Goal: Information Seeking & Learning: Understand process/instructions

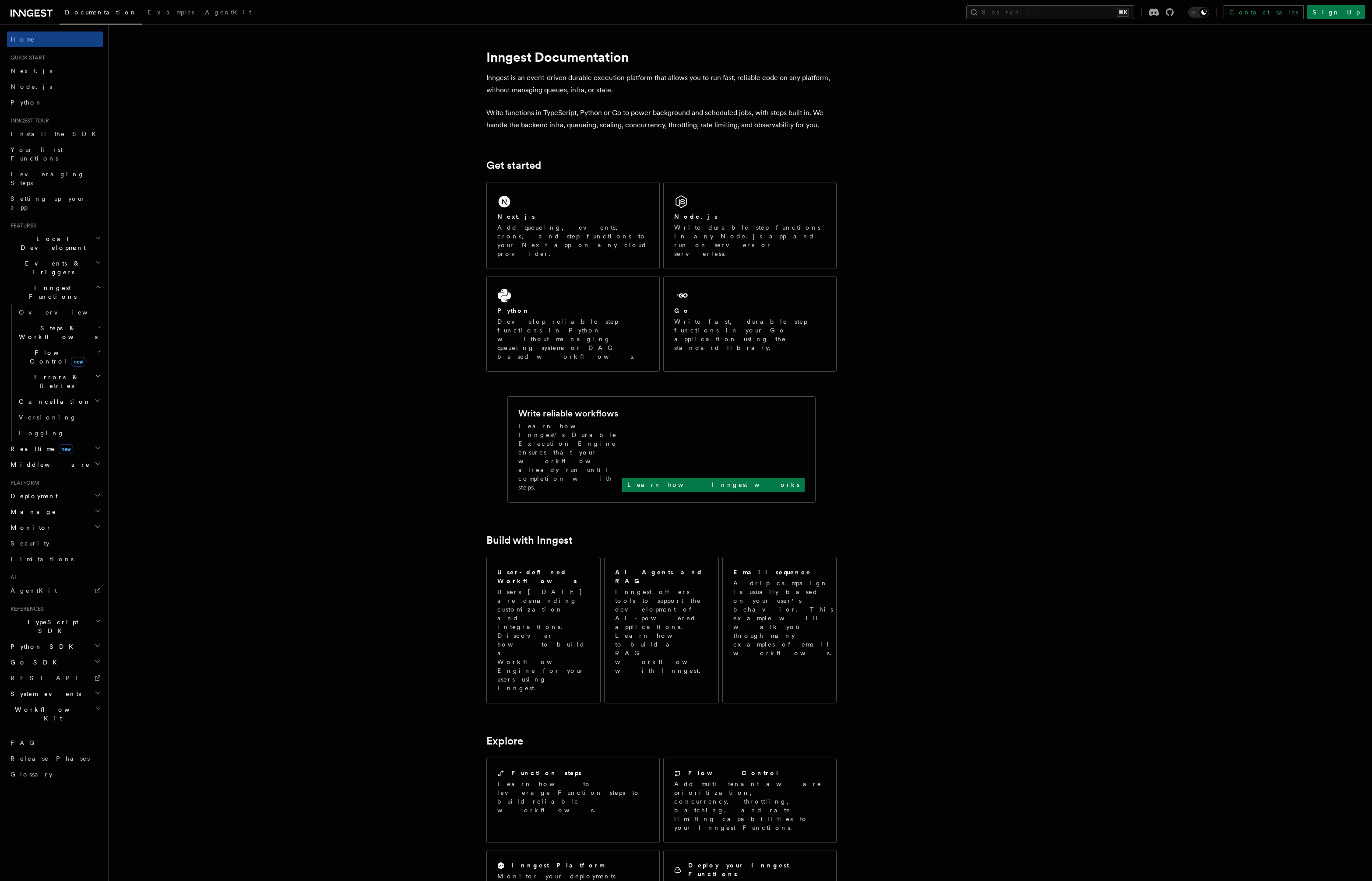
click at [55, 234] on span "Local Development" at bounding box center [51, 243] width 88 height 17
click at [67, 313] on span "Development with Docker" at bounding box center [61, 322] width 84 height 17
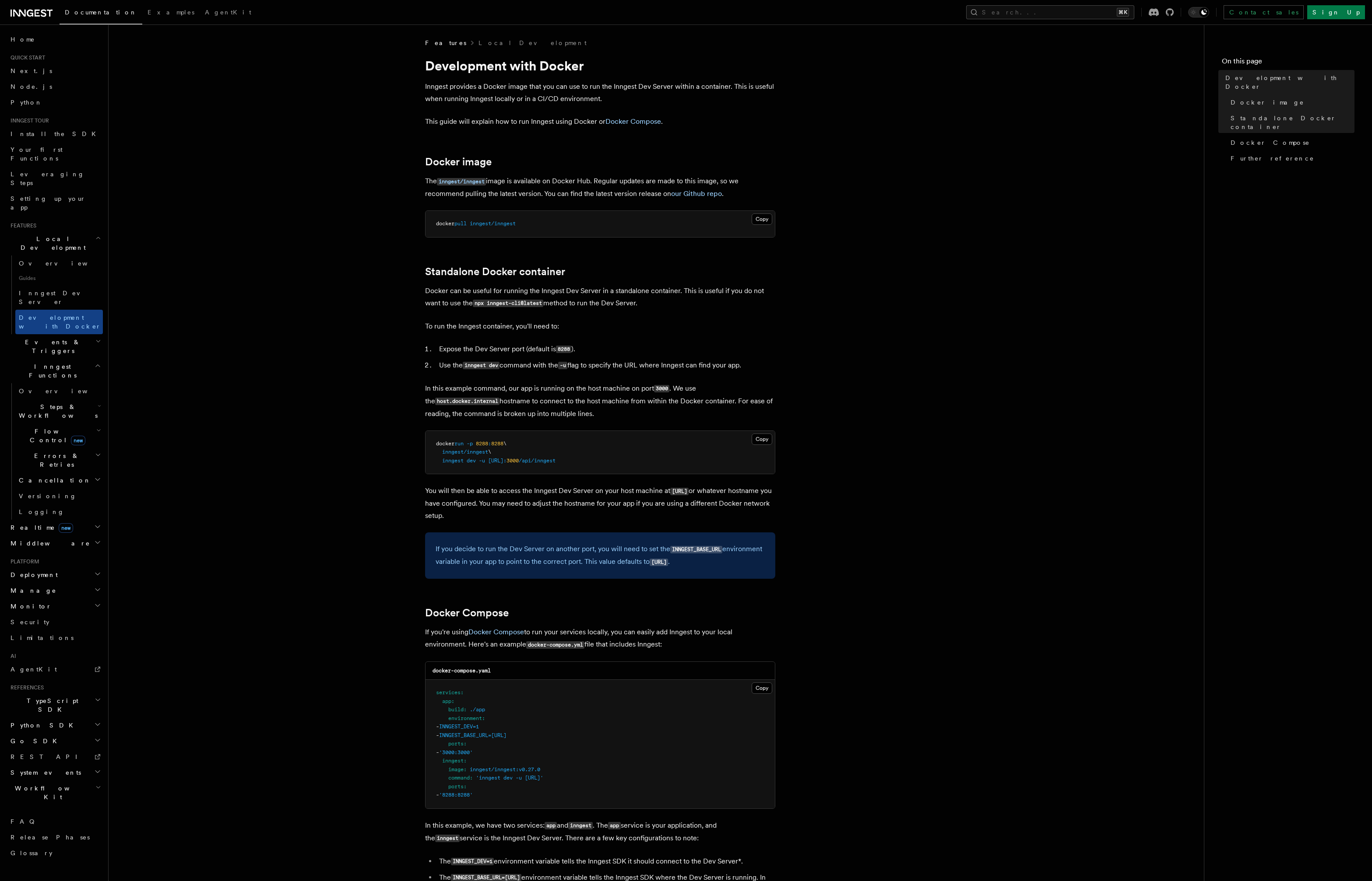
click at [54, 338] on span "Events & Triggers" at bounding box center [51, 346] width 88 height 17
click at [51, 393] on span "Sending events" at bounding box center [40, 401] width 44 height 16
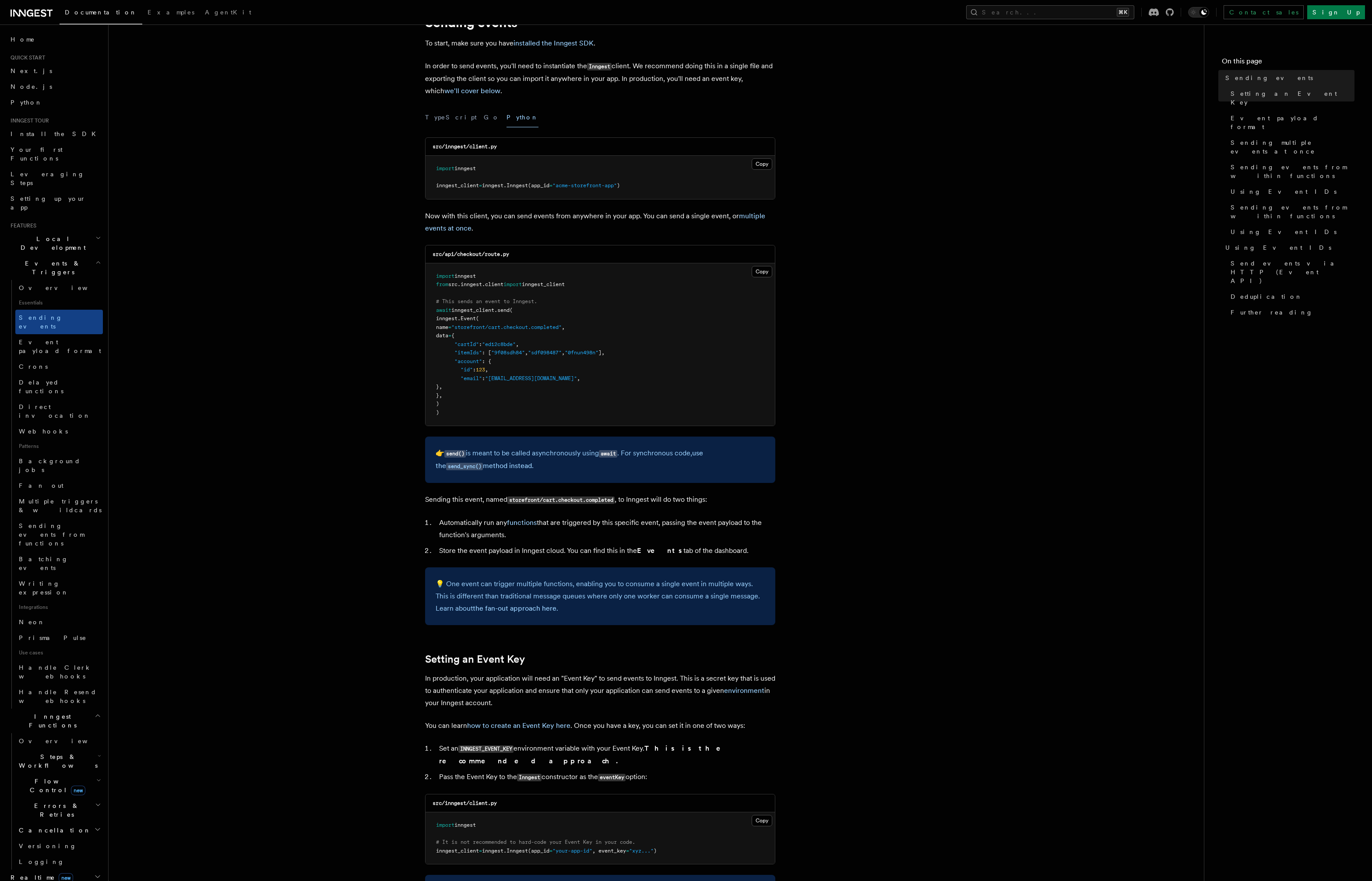
scroll to position [47, 0]
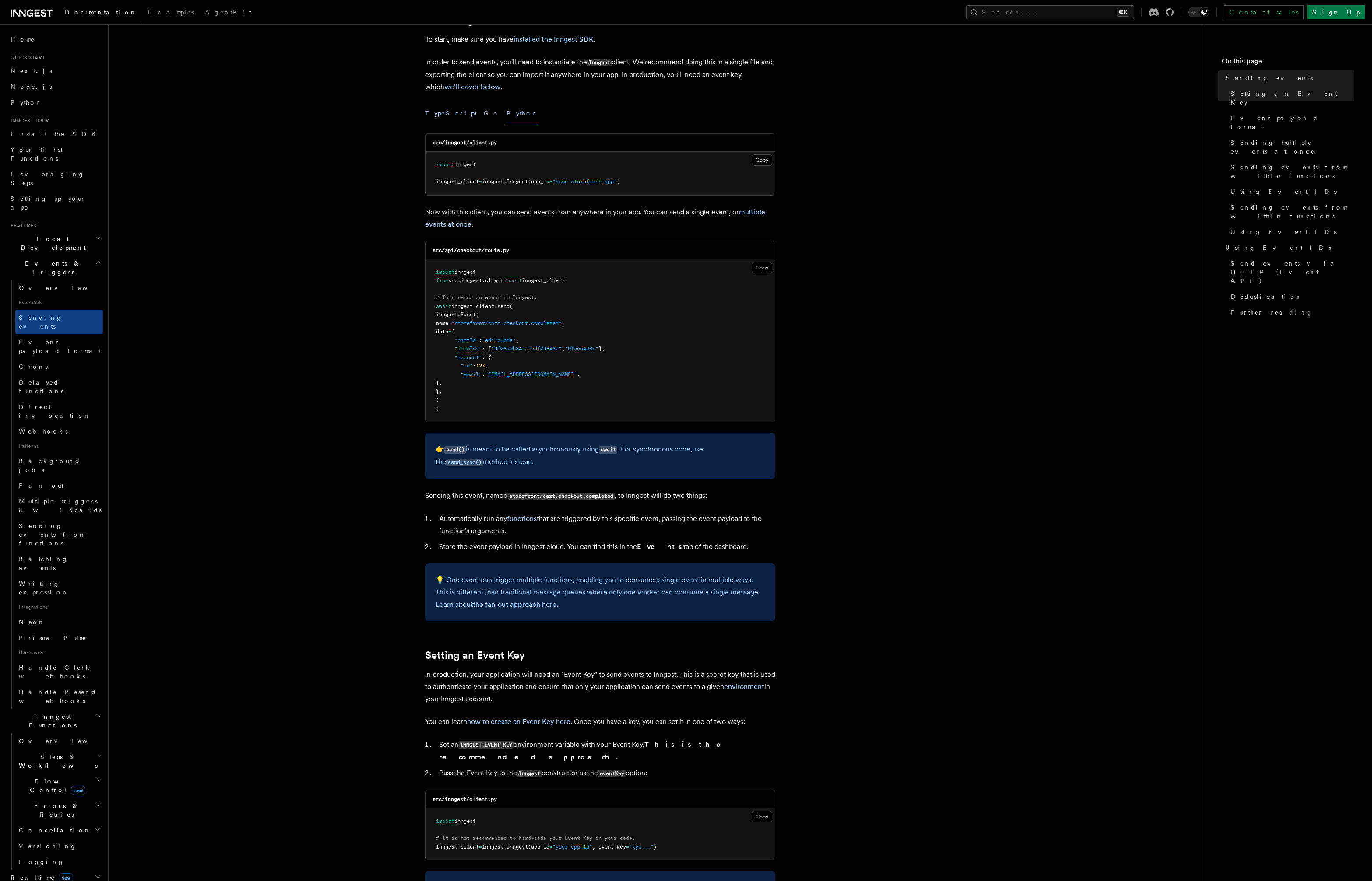
click at [435, 110] on button "TypeScript" at bounding box center [451, 113] width 52 height 20
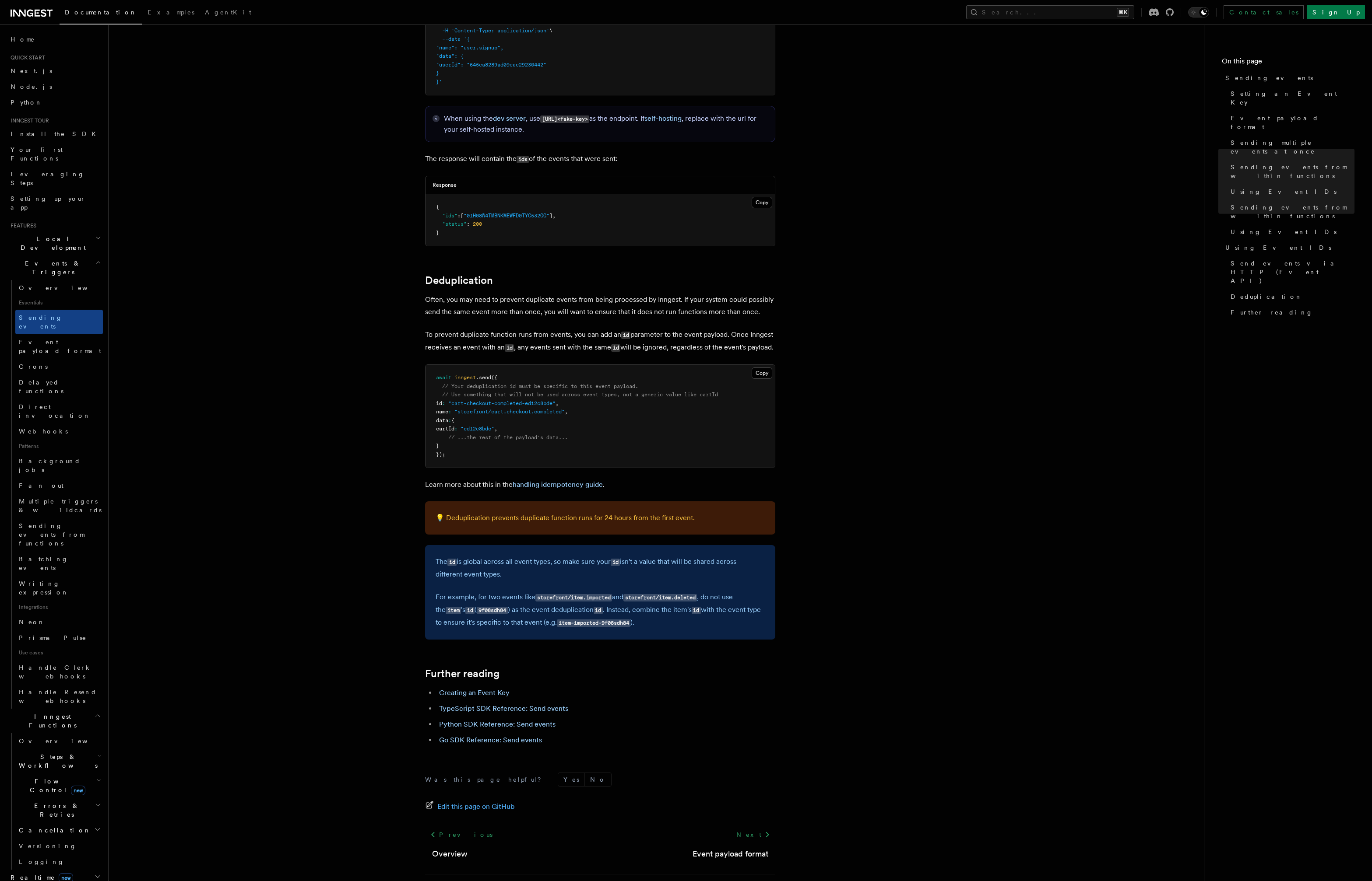
scroll to position [2017, 0]
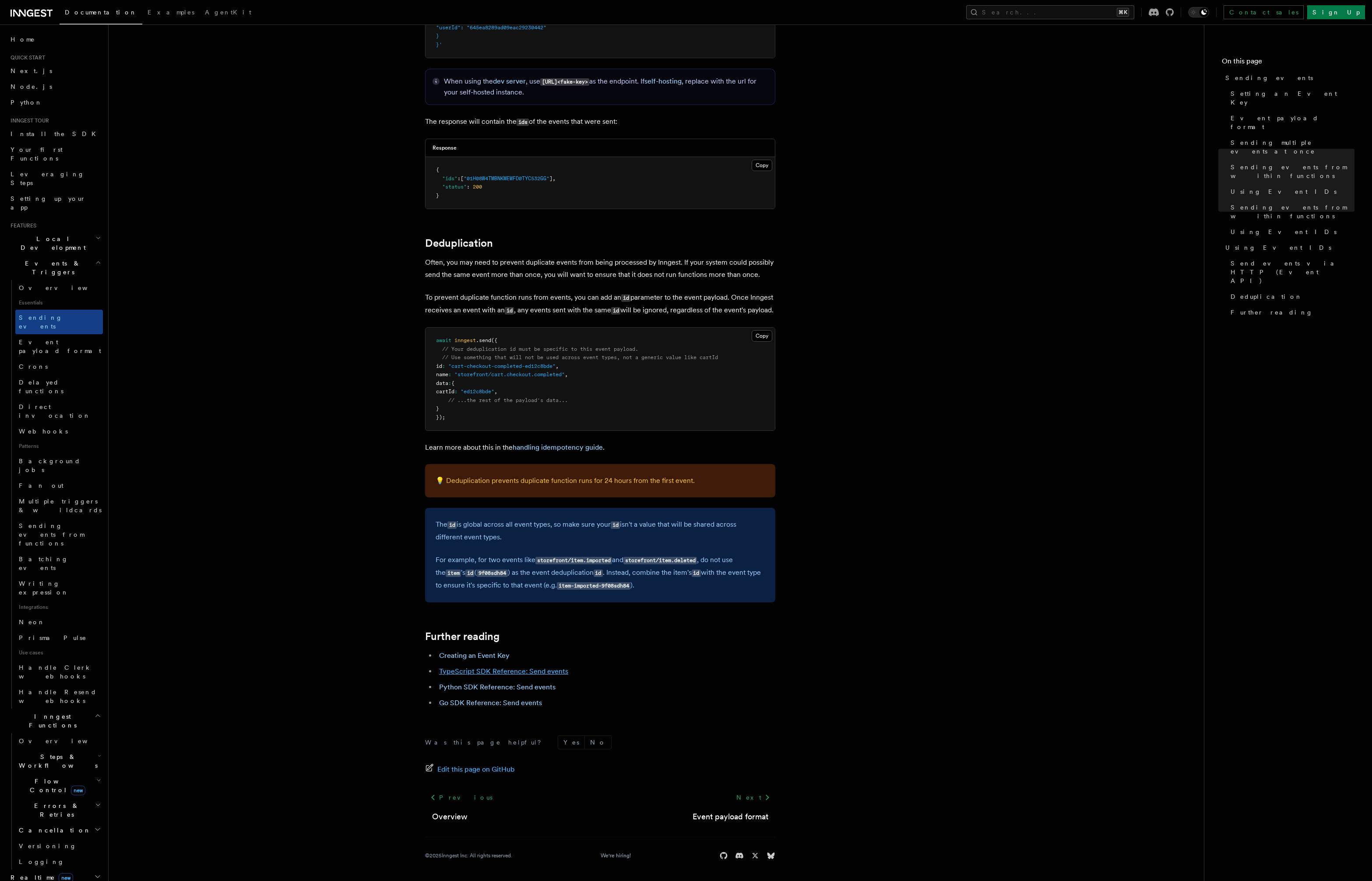
click at [497, 672] on link "TypeScript SDK Reference: Send events" at bounding box center [503, 671] width 129 height 8
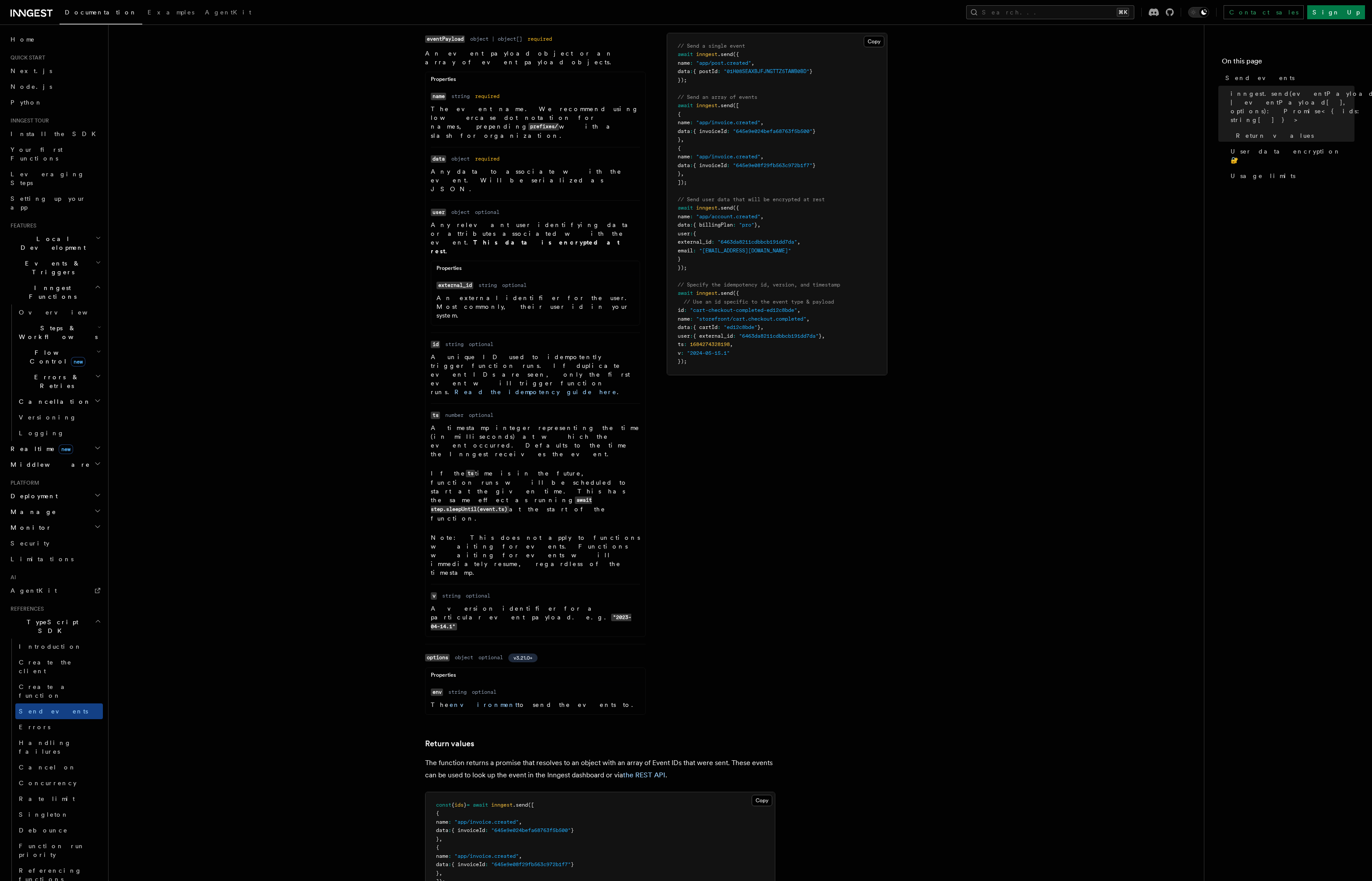
scroll to position [316, 0]
click at [28, 147] on span "Your first Functions" at bounding box center [37, 154] width 52 height 16
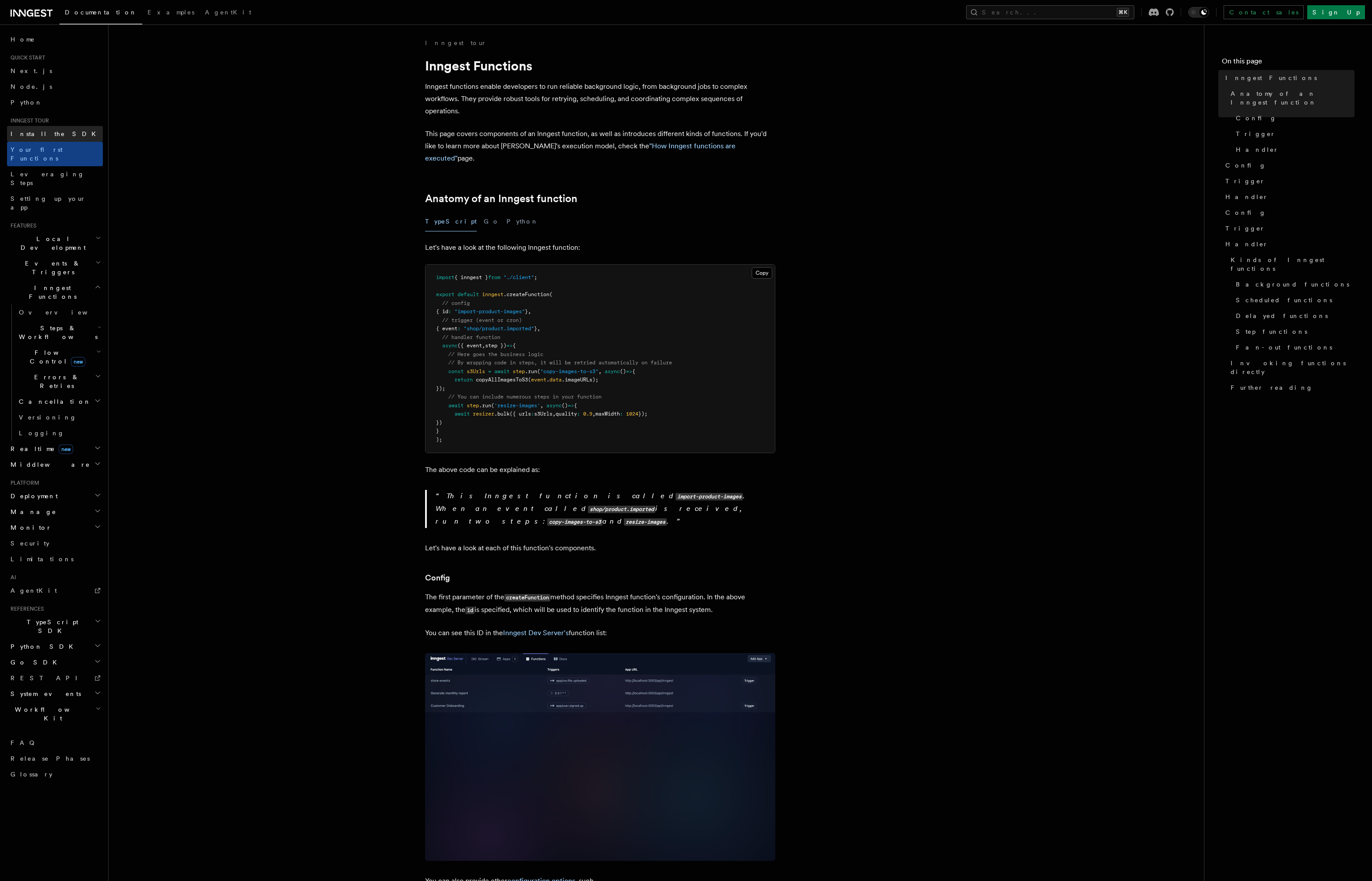
click at [30, 135] on span "Install the SDK" at bounding box center [56, 134] width 91 height 7
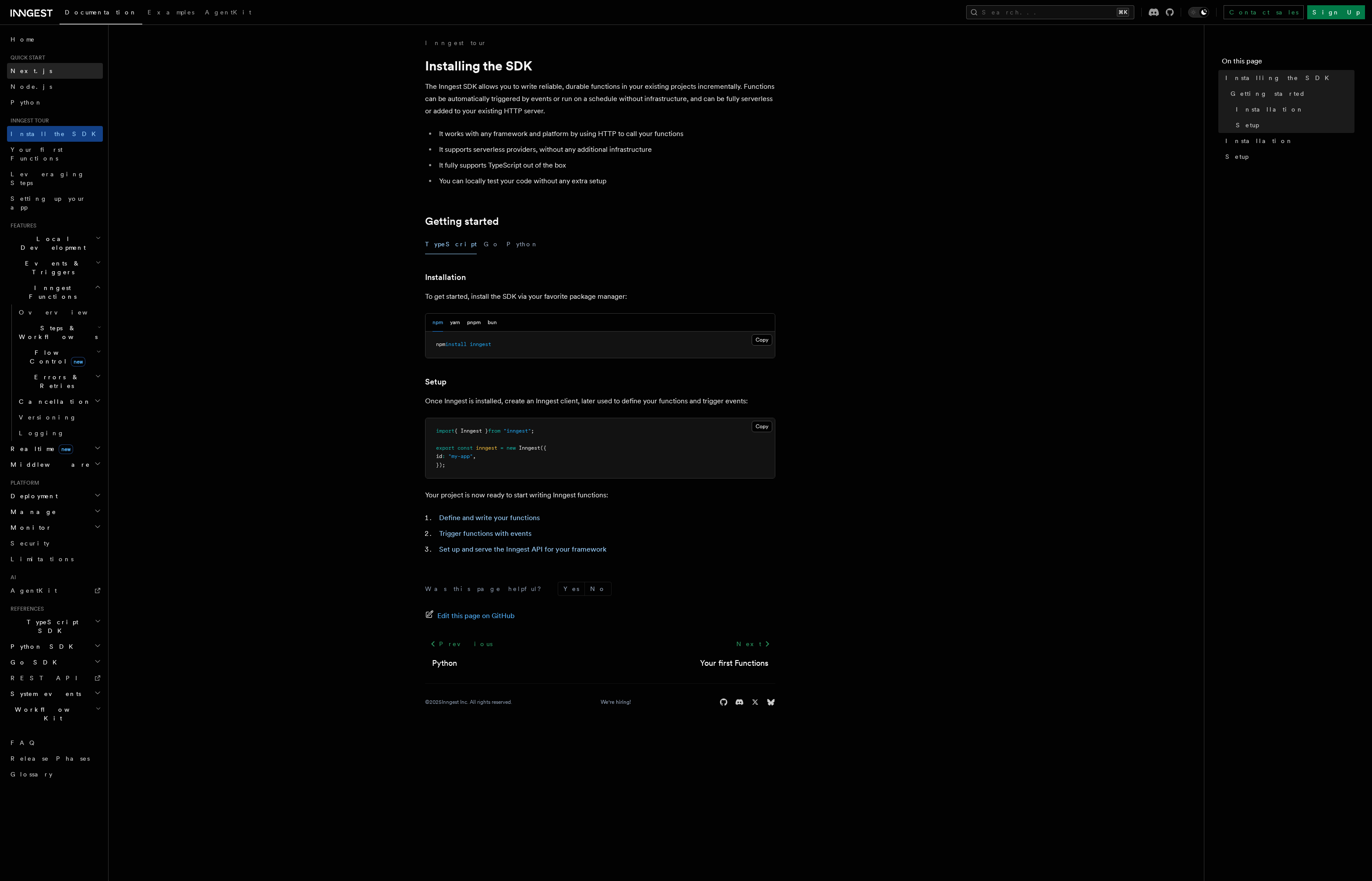
click at [25, 73] on span "Next.js" at bounding box center [31, 71] width 41 height 7
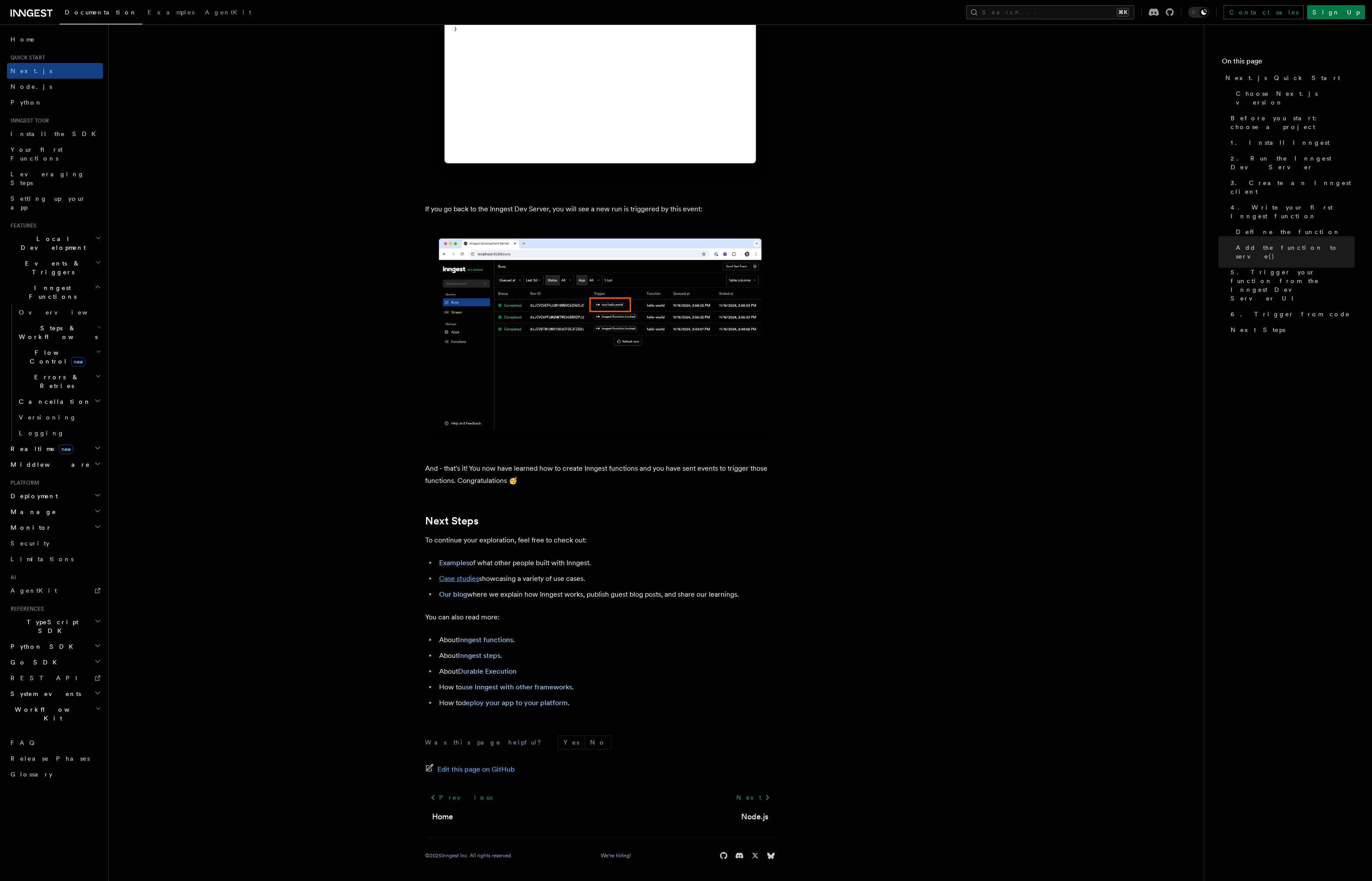
scroll to position [5012, 0]
click at [499, 705] on link "deploy your app to your platform" at bounding box center [514, 703] width 106 height 8
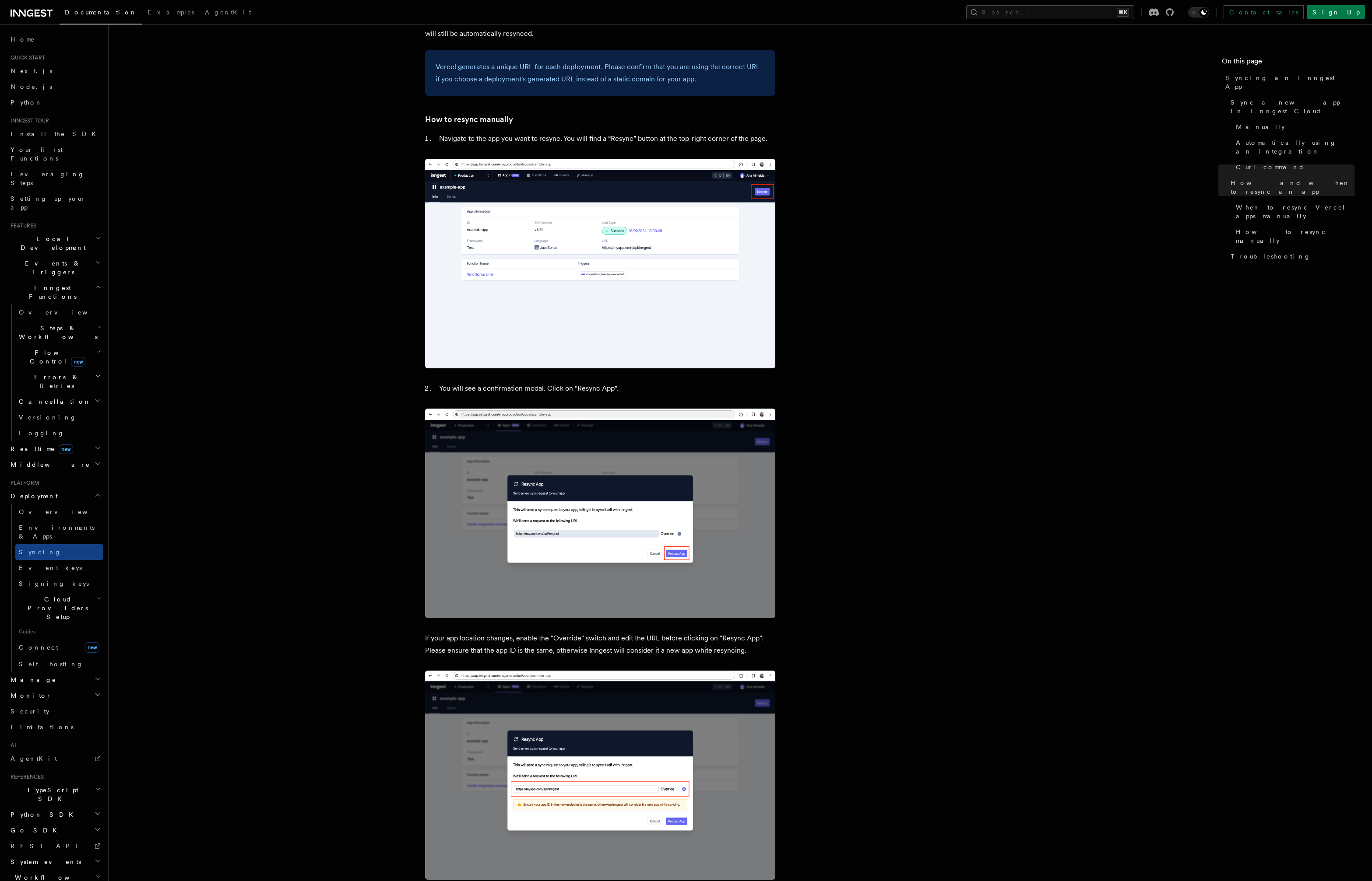
scroll to position [1760, 0]
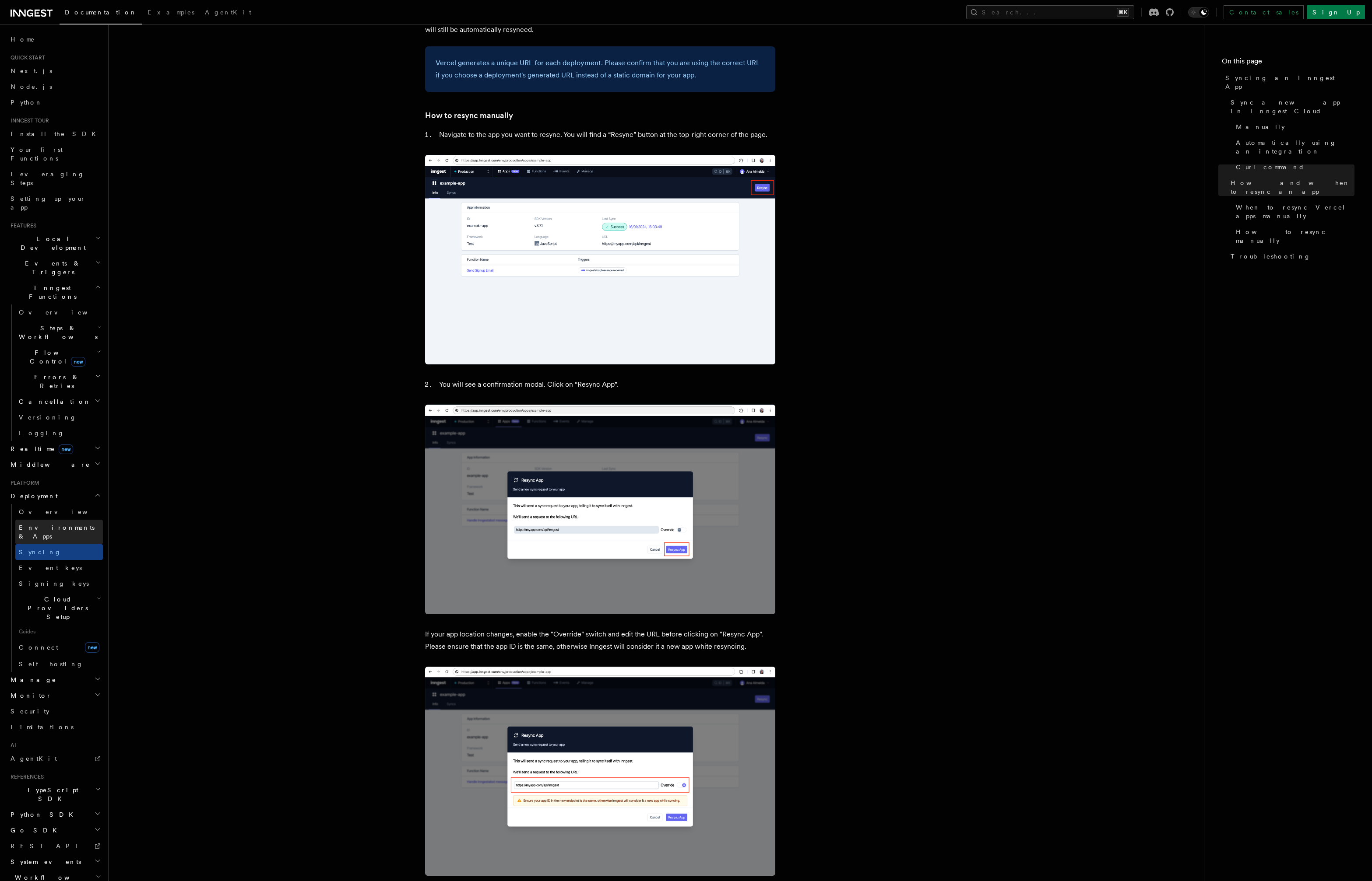
click at [38, 520] on link "Environments & Apps" at bounding box center [59, 532] width 88 height 25
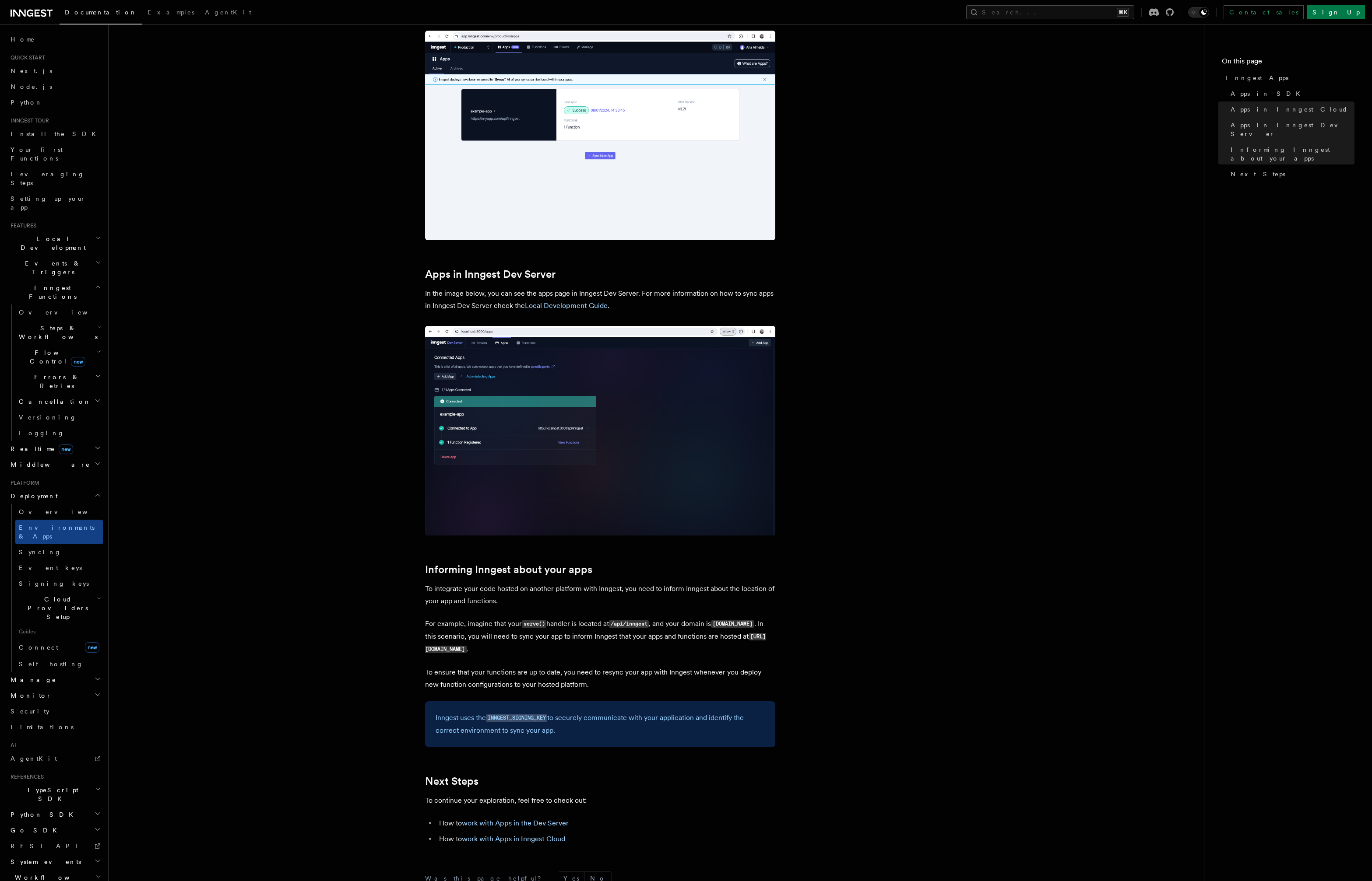
scroll to position [927, 0]
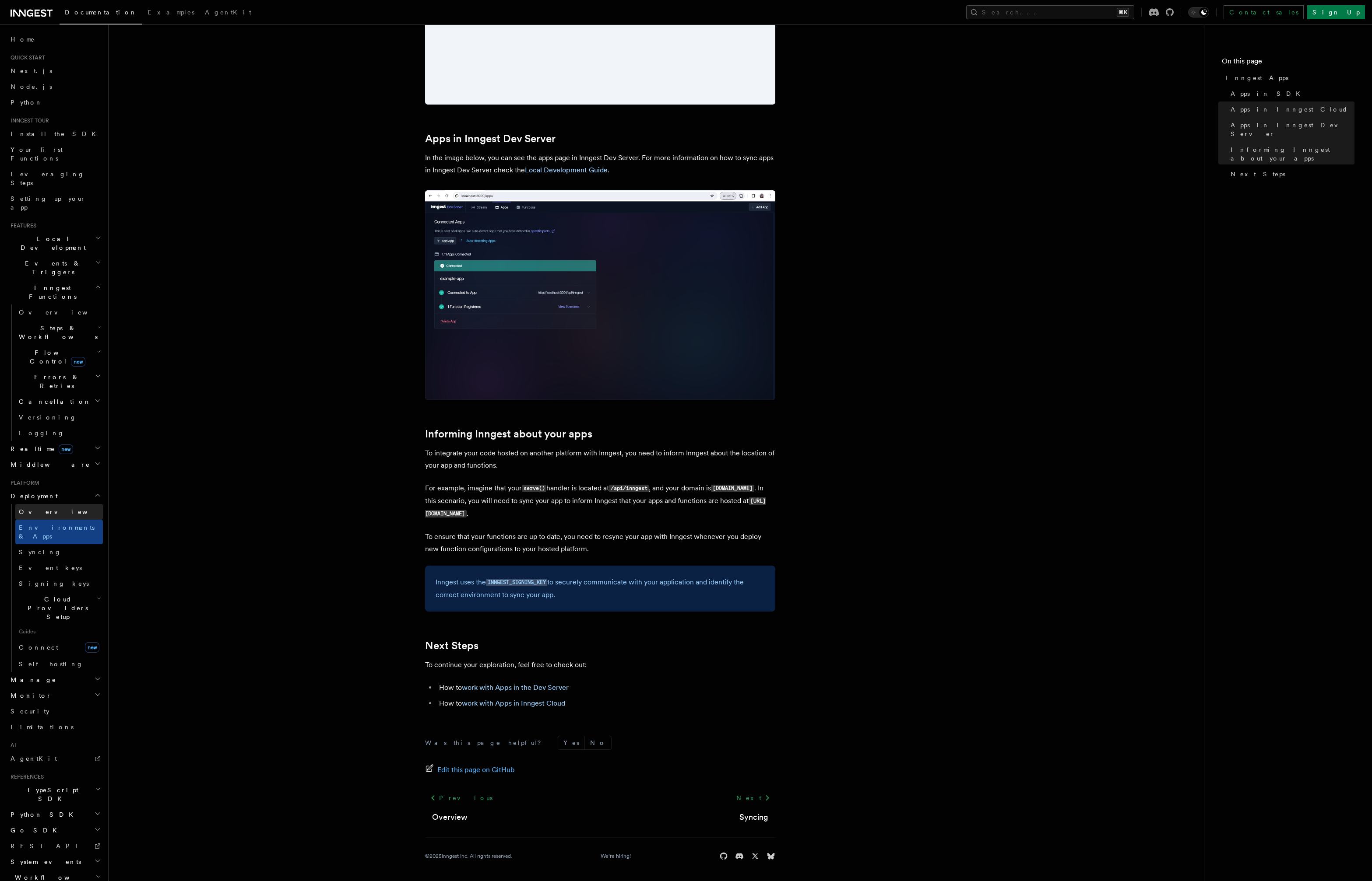
click at [52, 504] on link "Overview" at bounding box center [59, 512] width 88 height 16
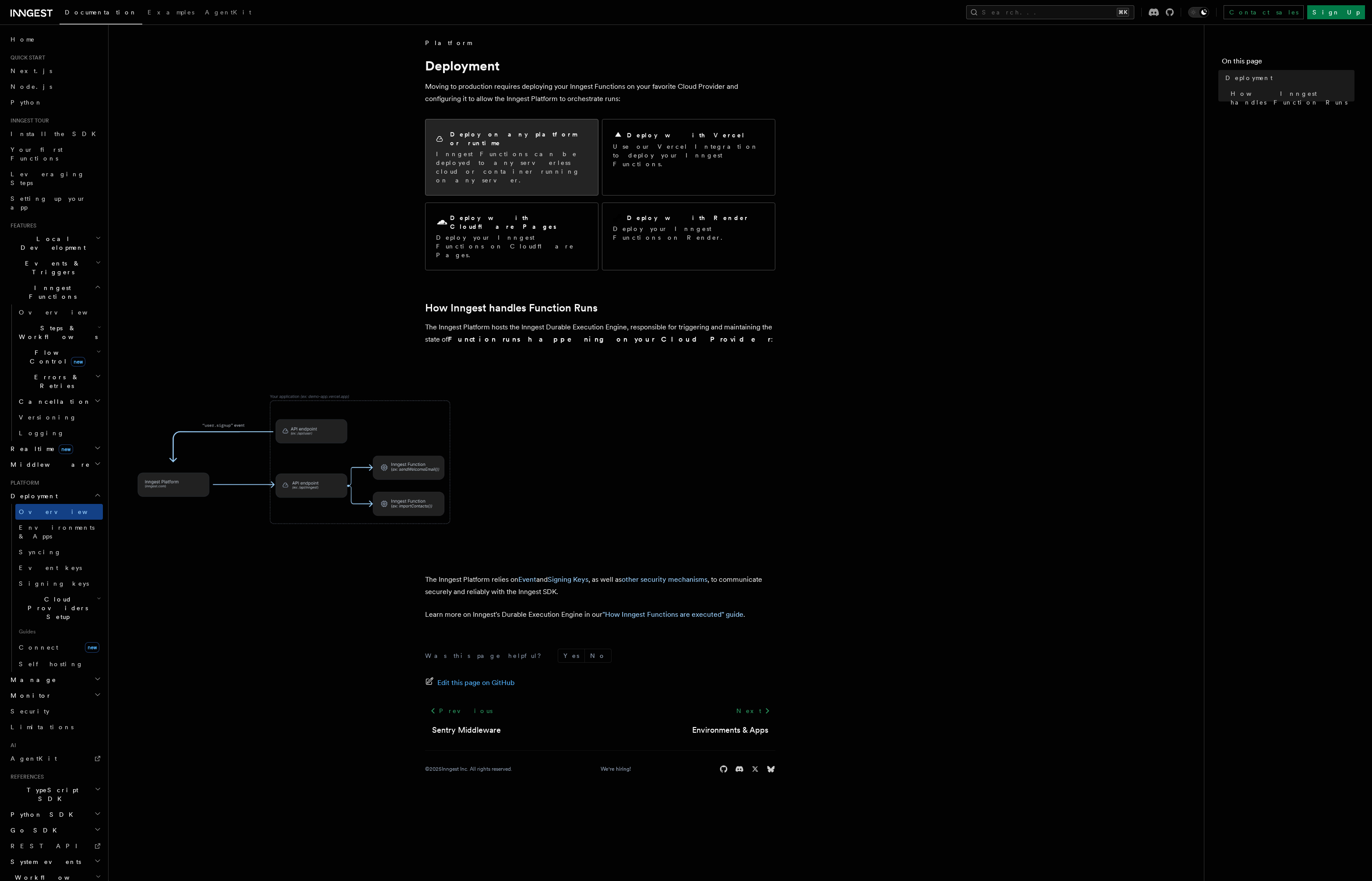
click at [504, 150] on p "Inngest Functions can be deployed to any serverless cloud or container running …" at bounding box center [512, 167] width 152 height 35
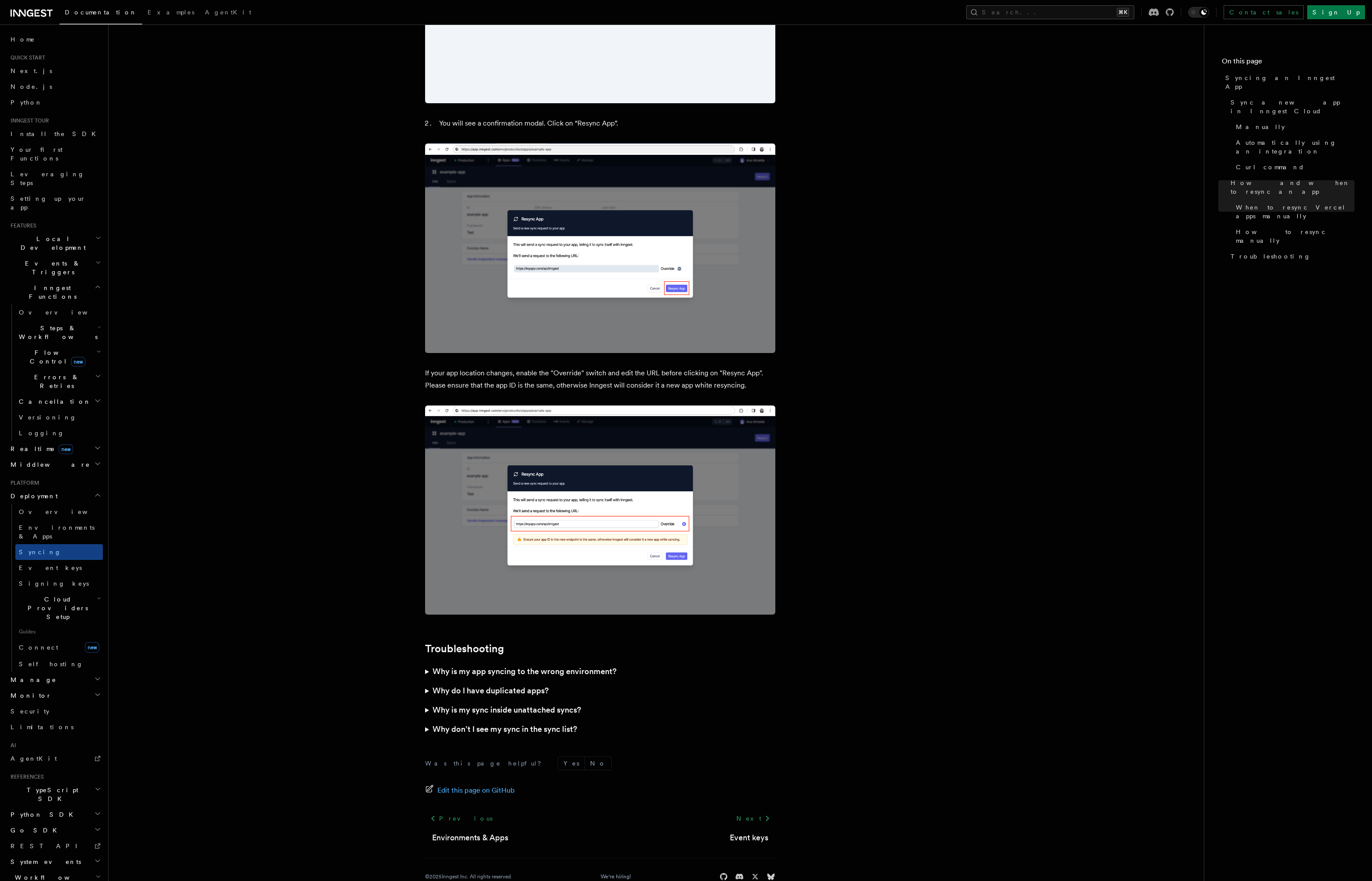
scroll to position [2025, 0]
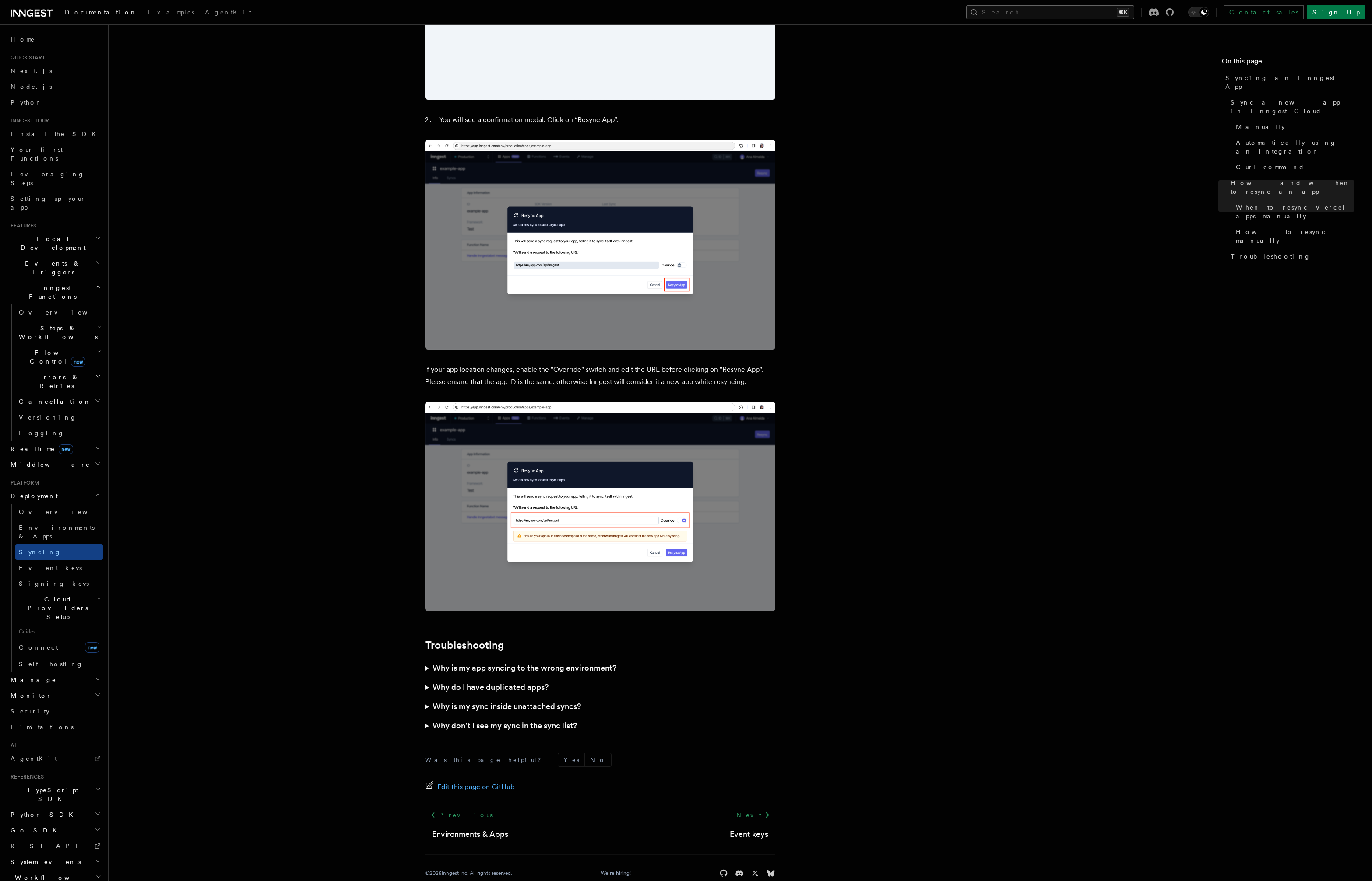
click at [1076, 7] on button "Search... ⌘K" at bounding box center [1050, 12] width 168 height 14
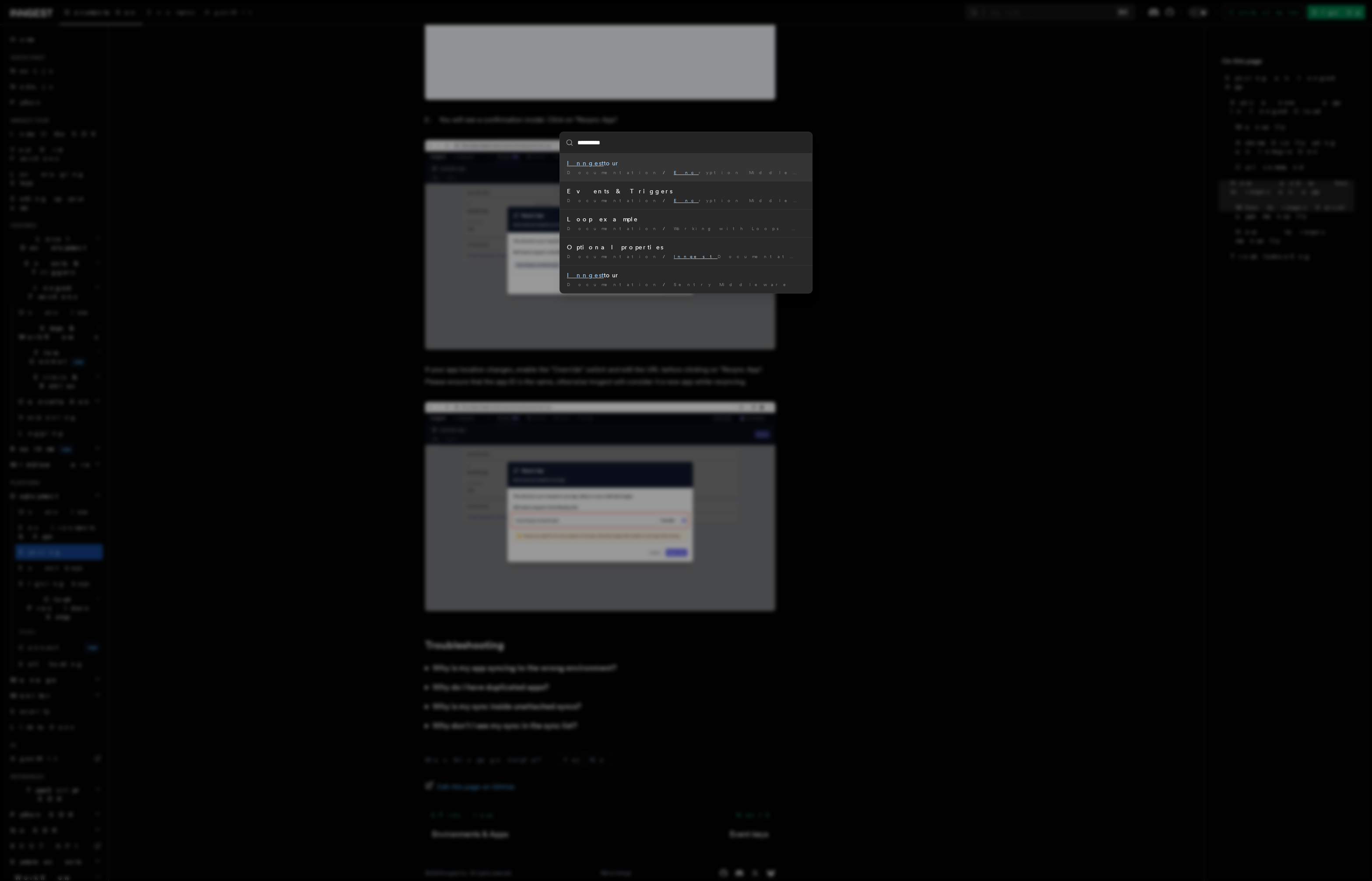
type input "**********"
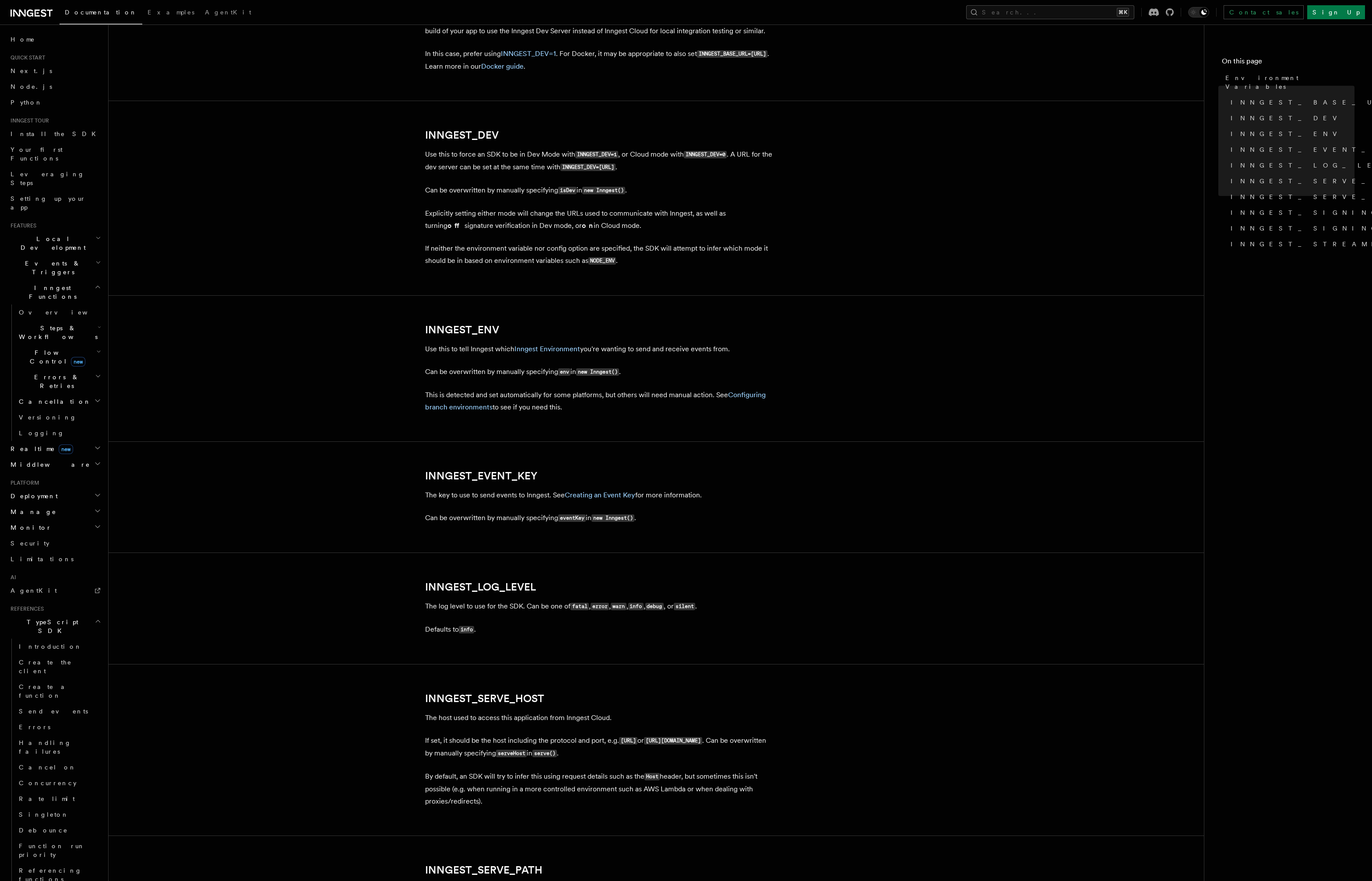
scroll to position [569, 0]
click at [463, 406] on link "Configuring branch environments" at bounding box center [595, 400] width 341 height 20
click at [467, 406] on link "Configuring branch environments" at bounding box center [595, 400] width 341 height 20
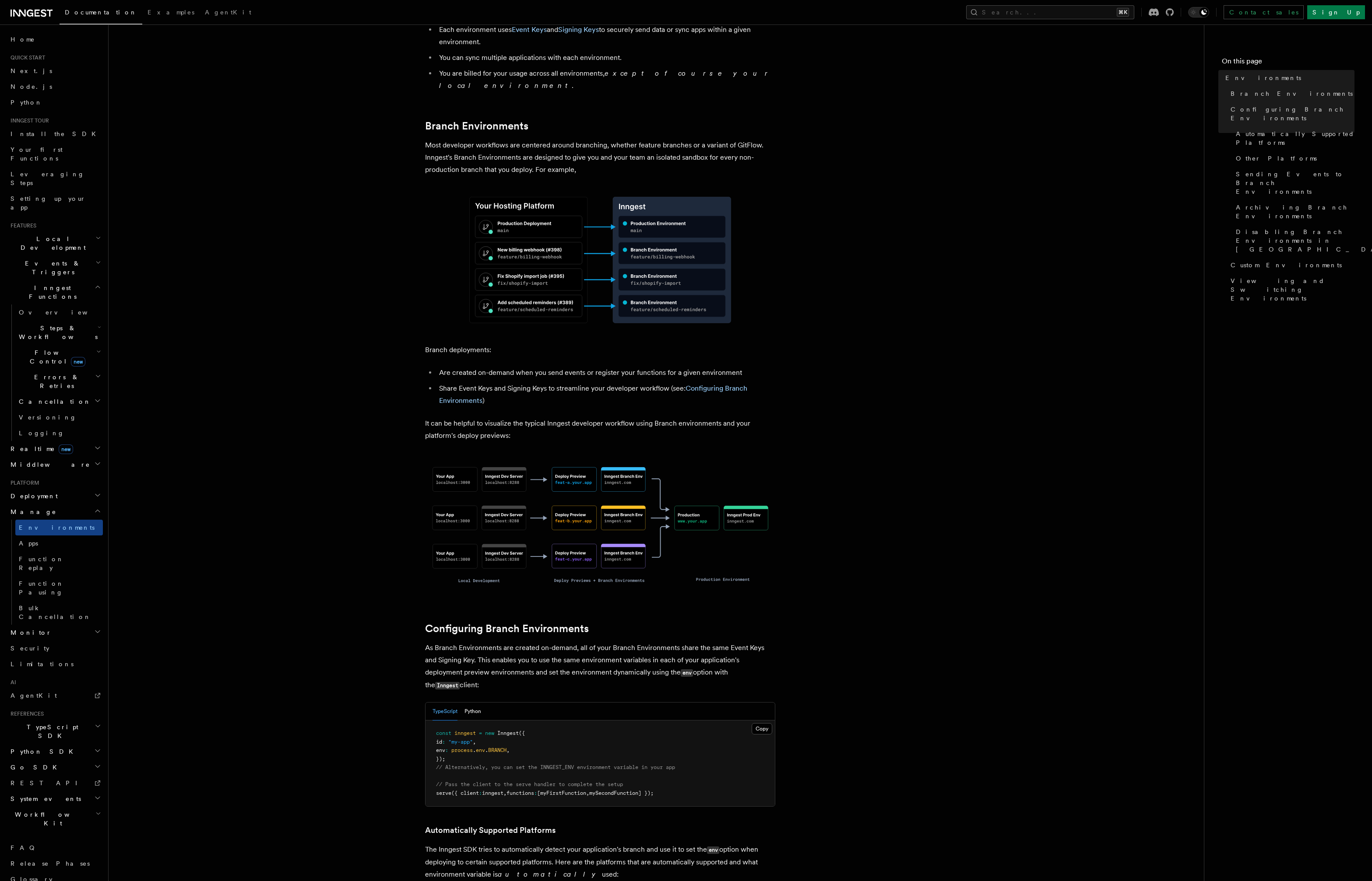
scroll to position [276, 0]
click at [555, 763] on span "// Alternatively, you can set the INNGEST_ENV environment variable in your app" at bounding box center [555, 766] width 239 height 6
copy span "INNGEST_ENV"
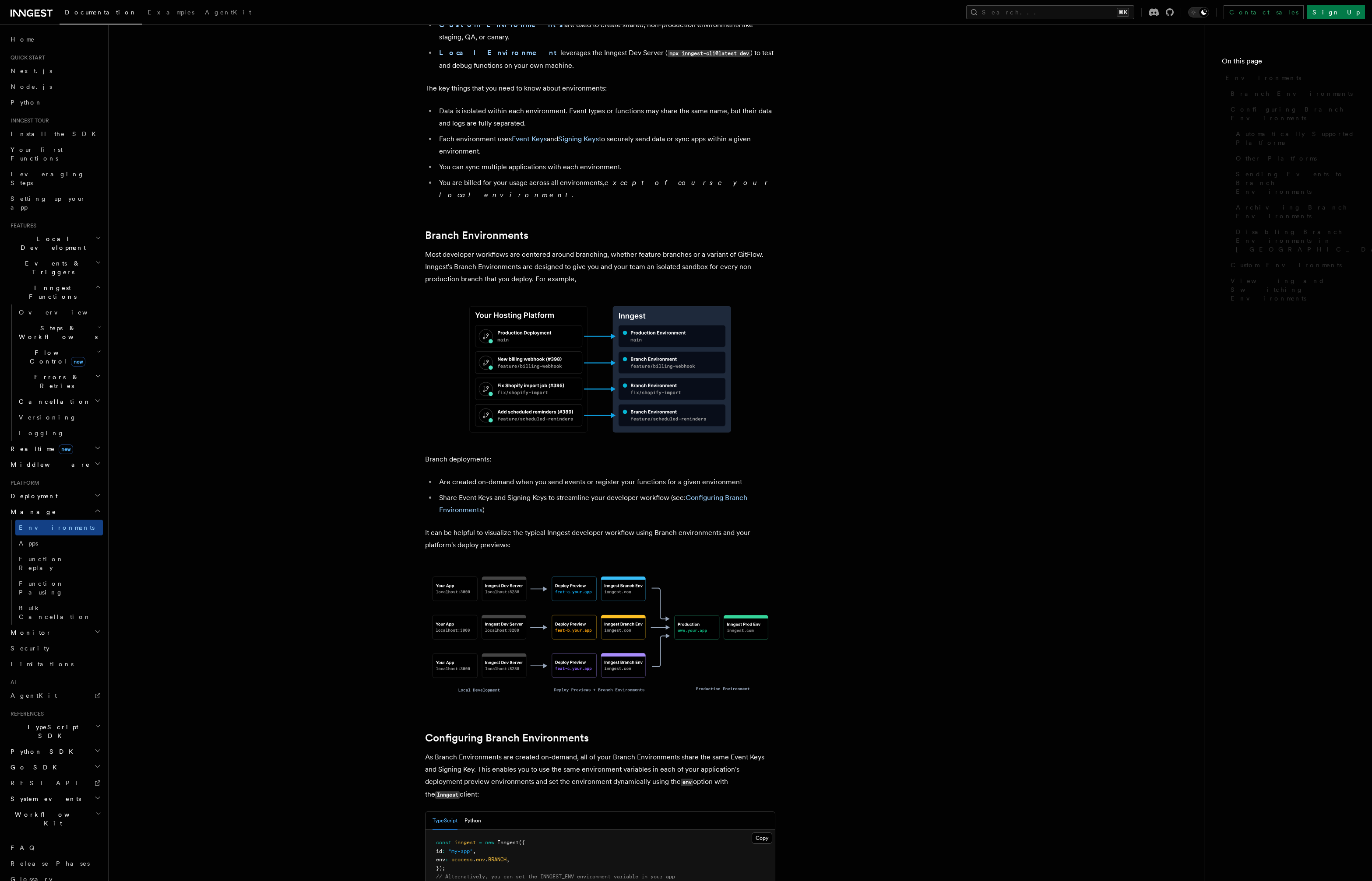
scroll to position [237, 0]
